Goal: Task Accomplishment & Management: Use online tool/utility

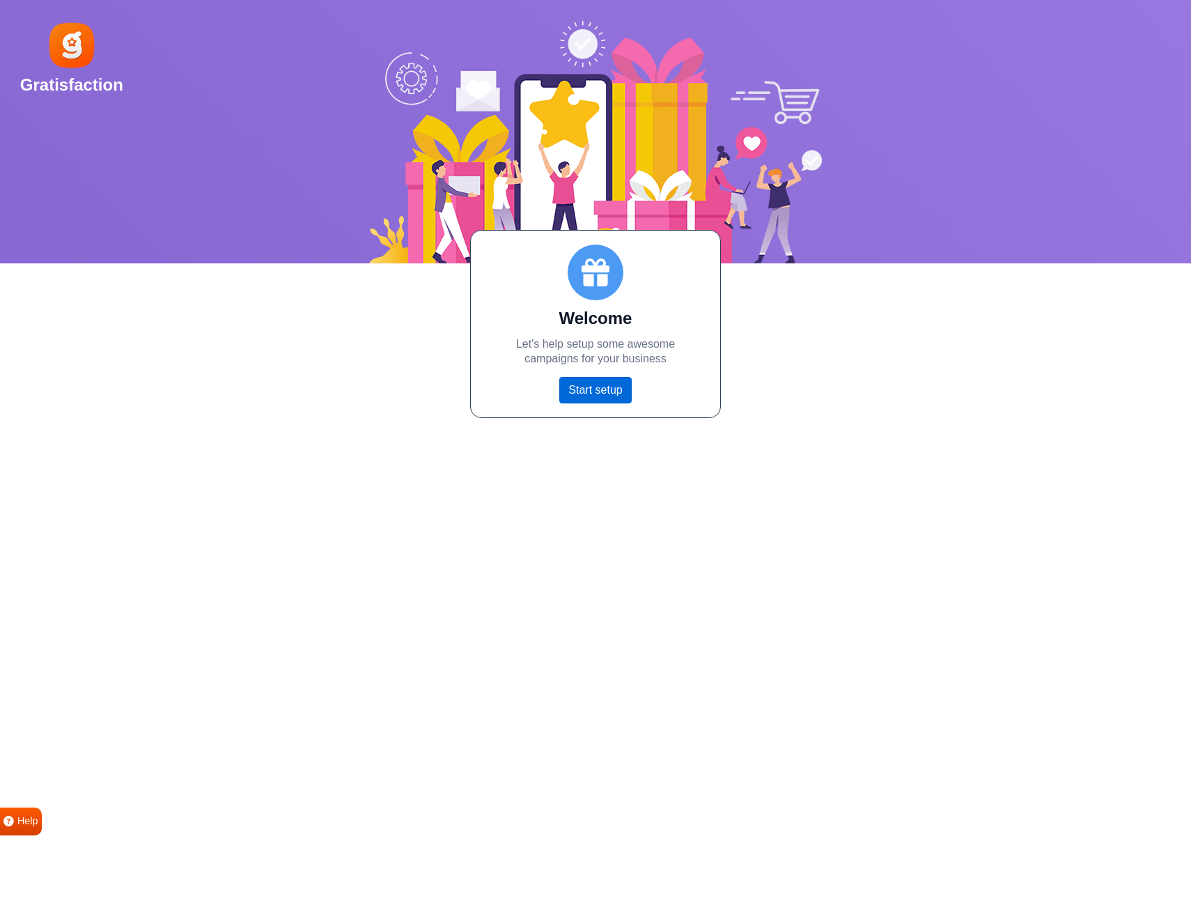
click at [597, 392] on link "Start setup" at bounding box center [595, 390] width 72 height 26
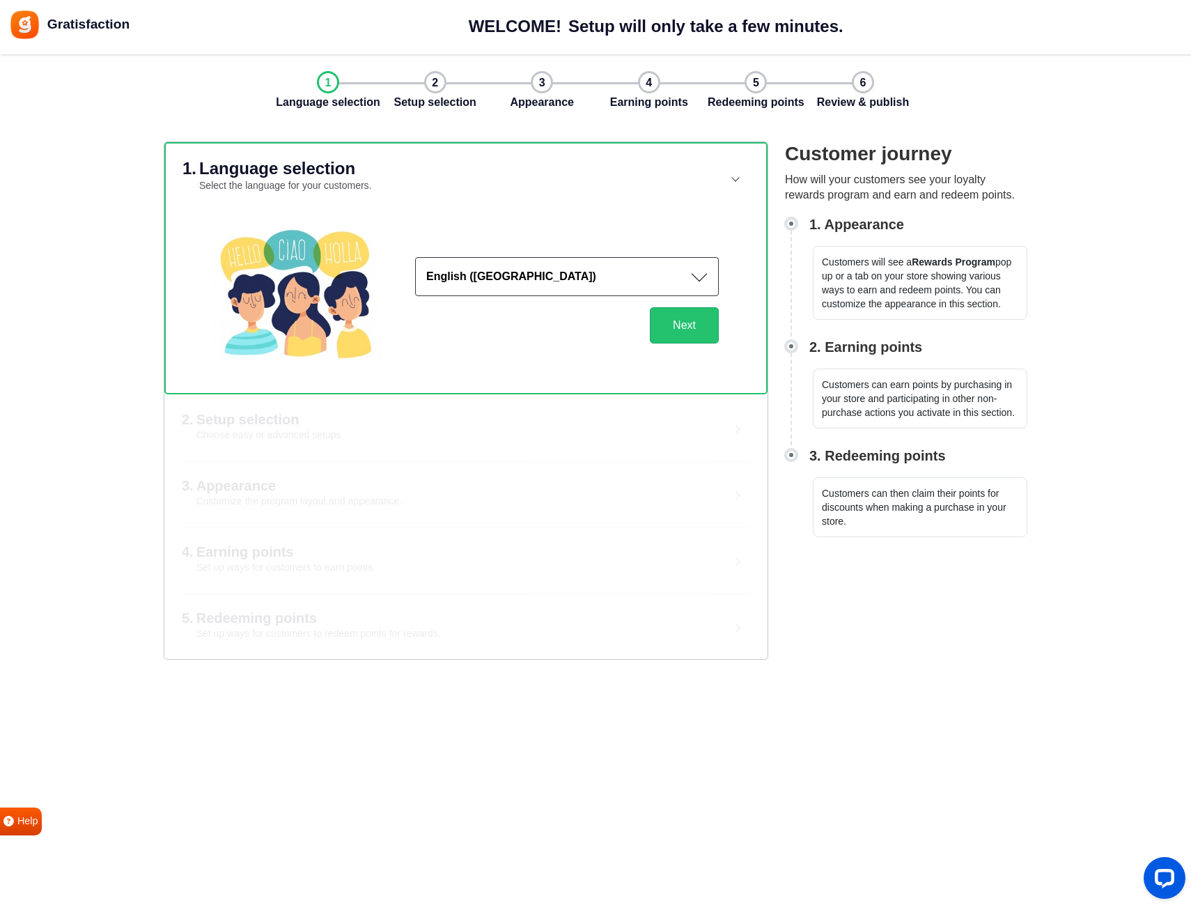
click at [530, 274] on button "English ([GEOGRAPHIC_DATA])" at bounding box center [567, 276] width 304 height 39
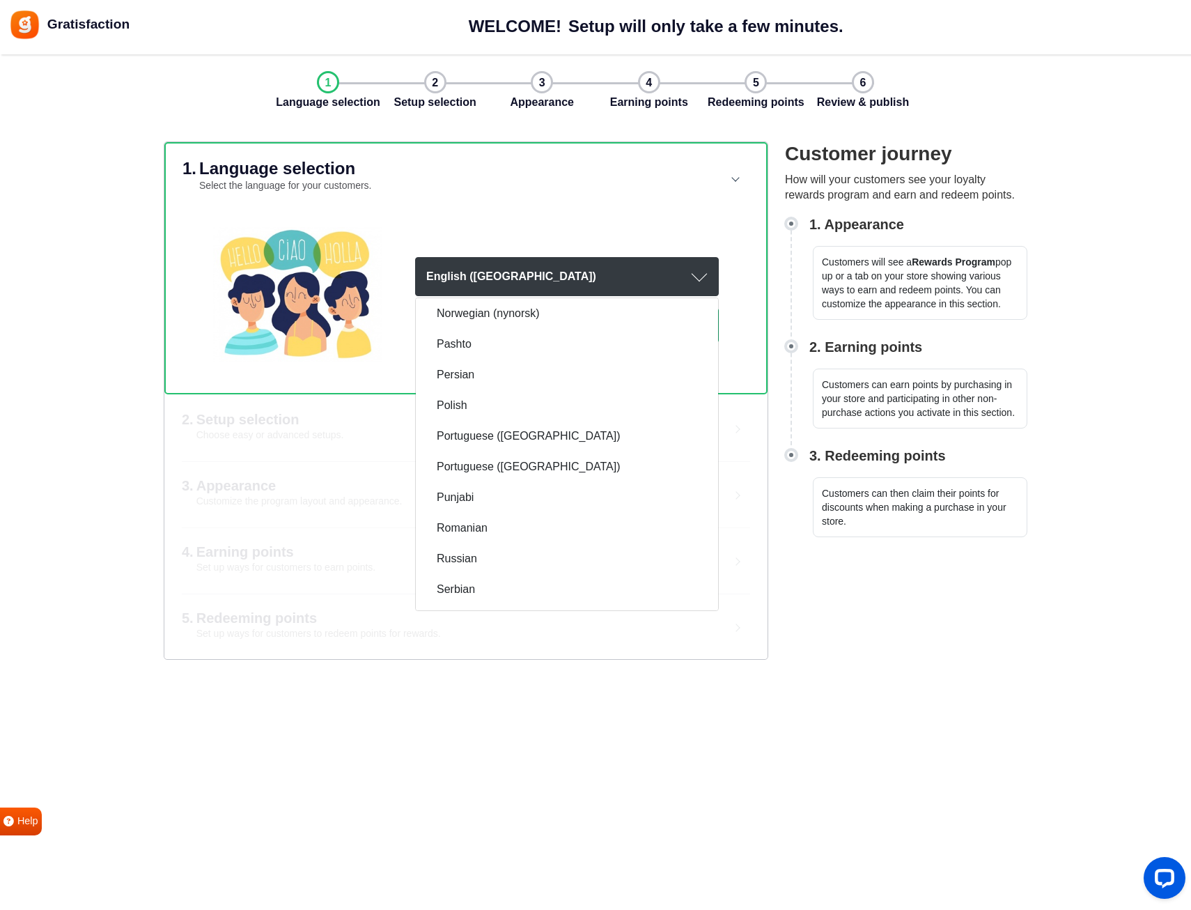
scroll to position [1591, 0]
click at [0, 418] on html "Gratisfaction WELCOME! Setup will only take a few minutes. Setup will only take…" at bounding box center [595, 455] width 1191 height 910
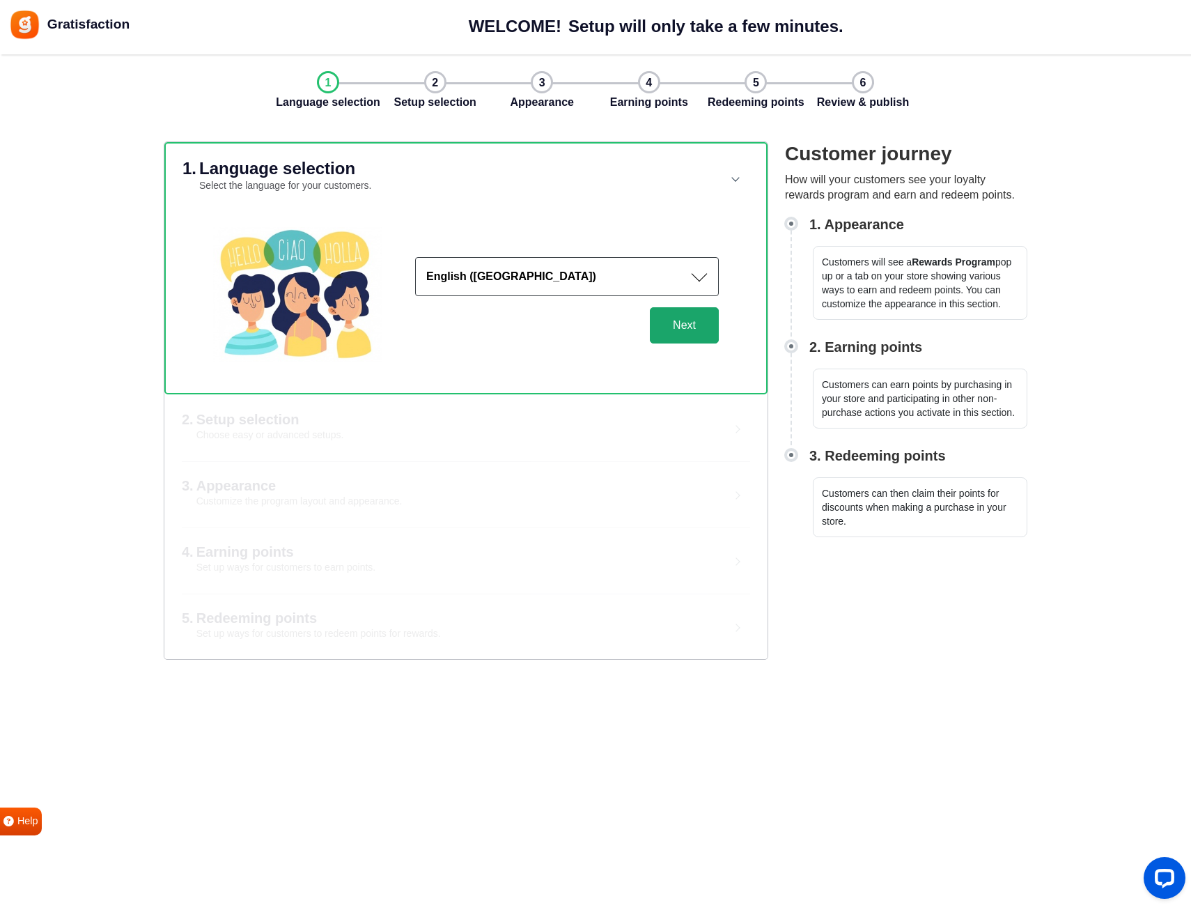
click at [667, 330] on button "Next" at bounding box center [684, 325] width 69 height 36
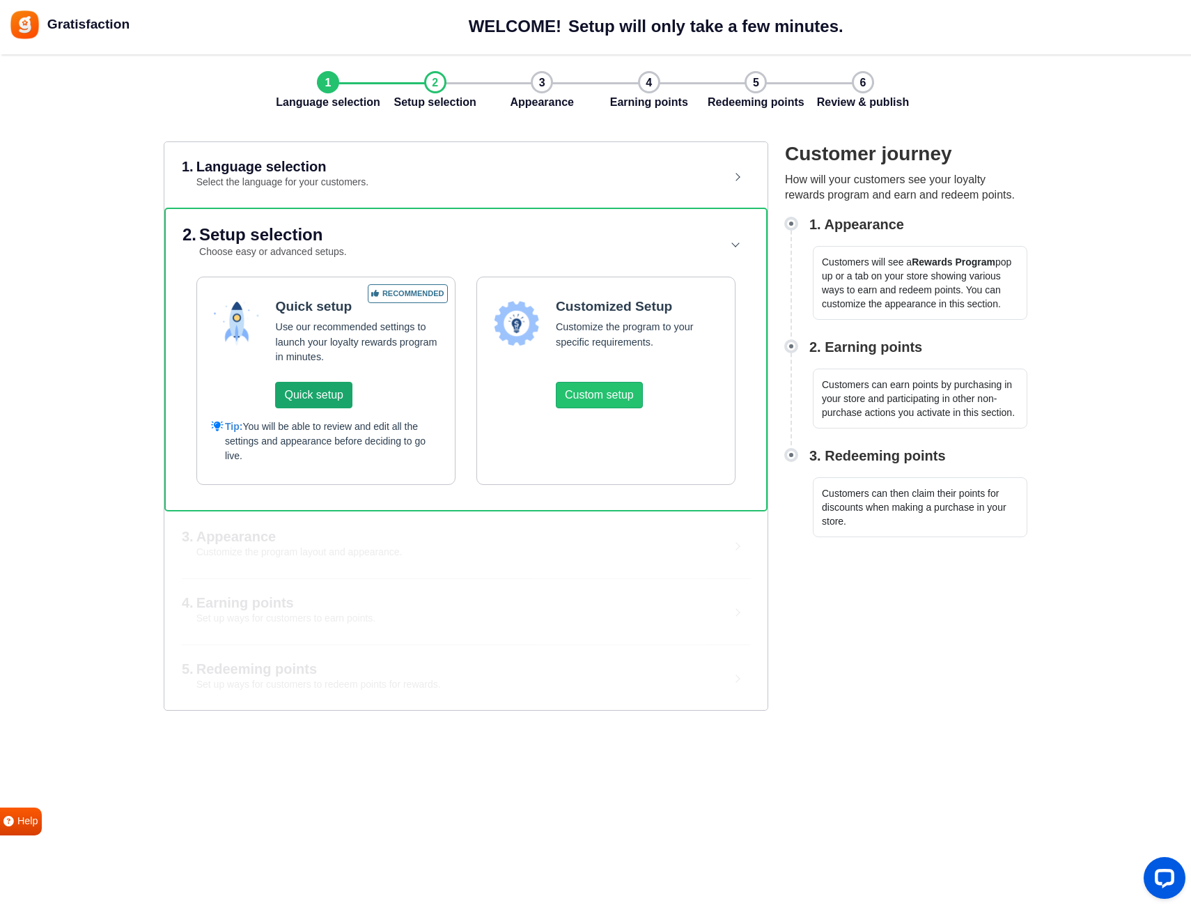
click at [317, 388] on button "Quick setup" at bounding box center [313, 395] width 77 height 26
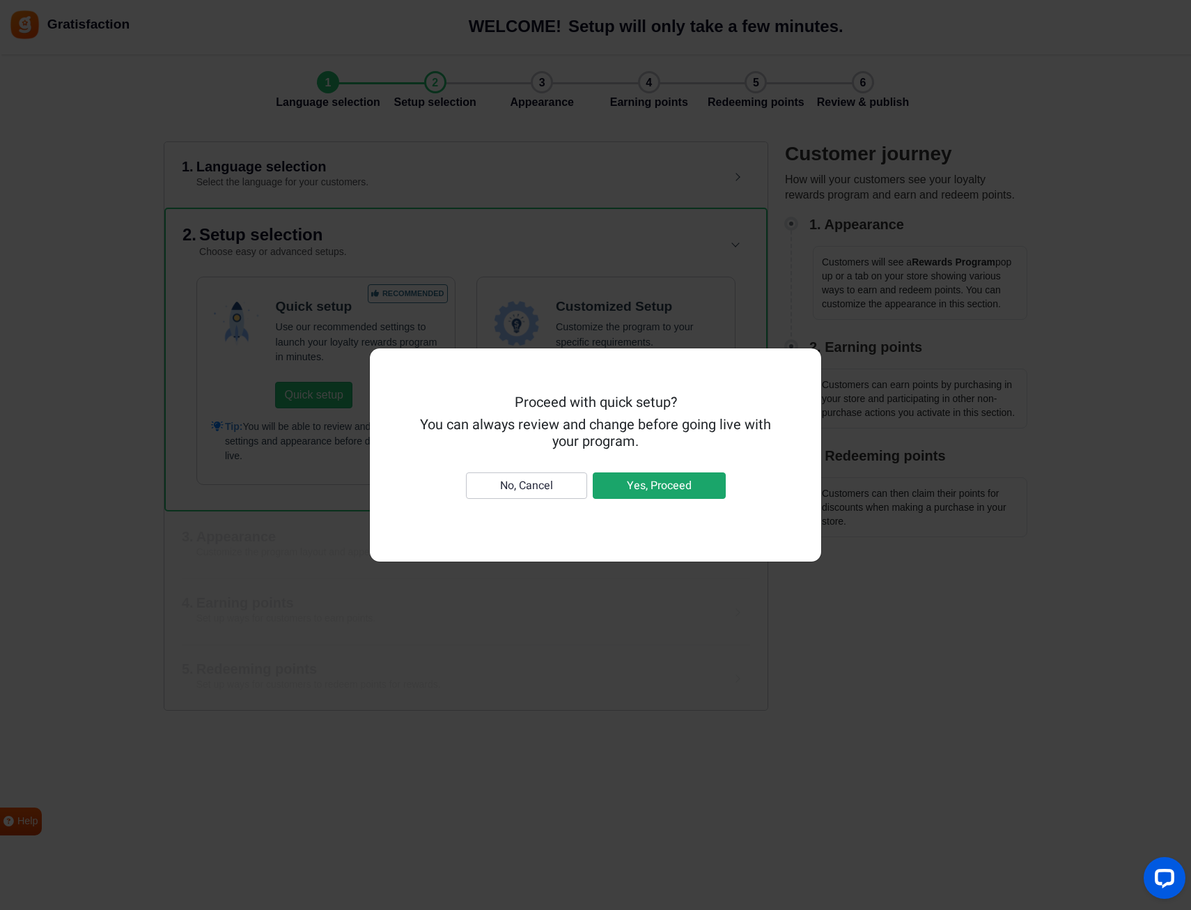
click at [664, 483] on button "Yes, Proceed" at bounding box center [659, 485] width 133 height 26
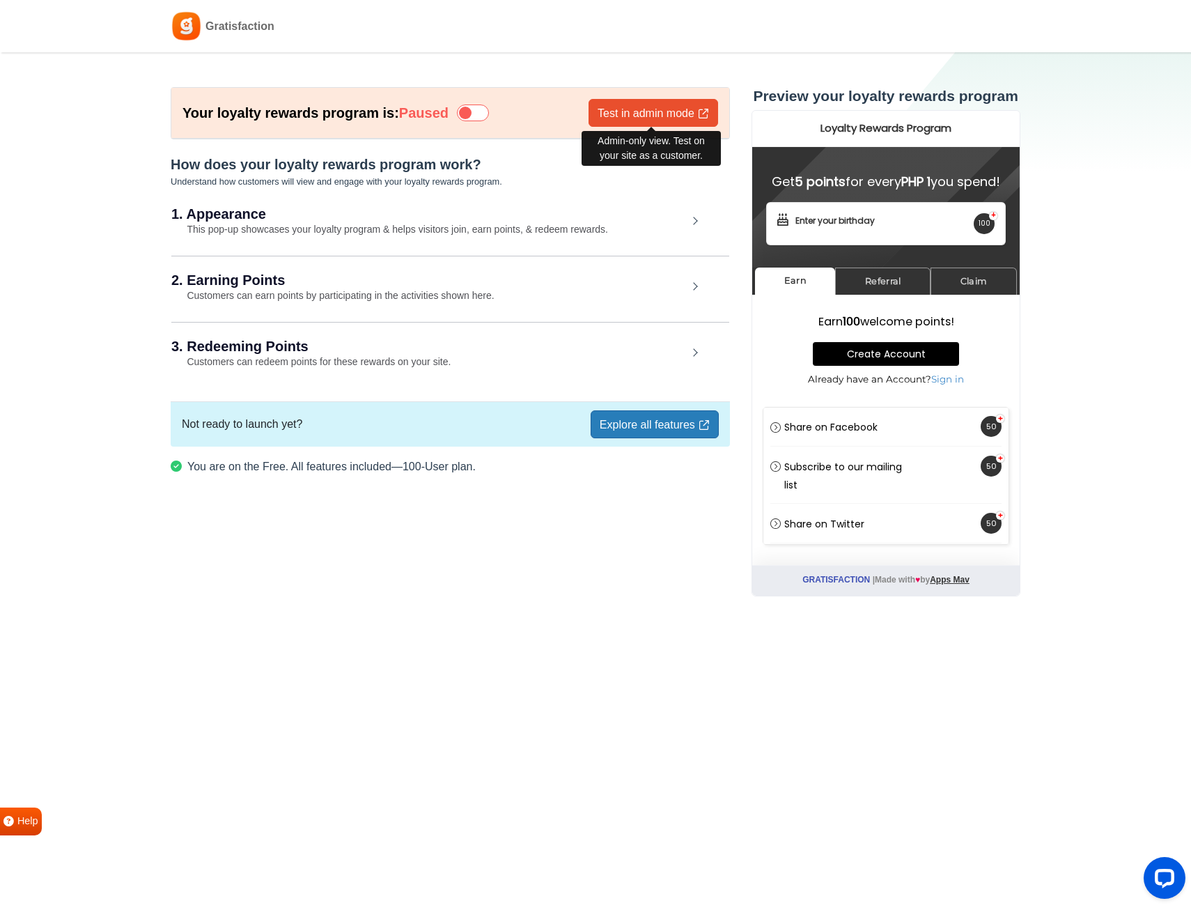
click at [652, 109] on link "Test in admin mode" at bounding box center [653, 113] width 130 height 28
